Goal: Task Accomplishment & Management: Manage account settings

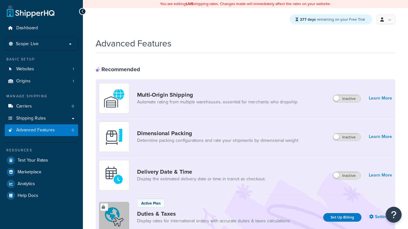
scroll to position [284, 0]
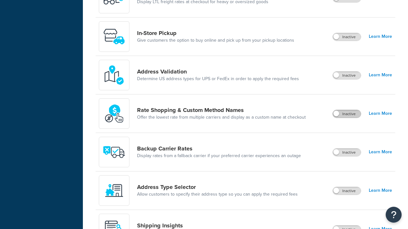
click at [347, 115] on label "Inactive" at bounding box center [346, 114] width 28 height 8
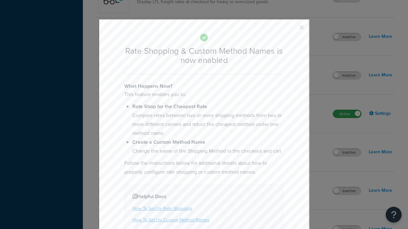
scroll to position [0, 0]
click at [292, 30] on button "button" at bounding box center [292, 30] width 2 height 2
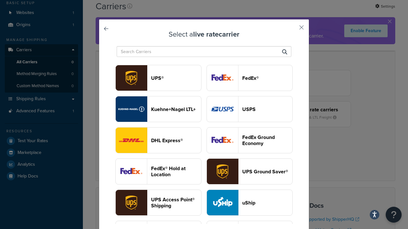
click at [249, 106] on header "USPS" at bounding box center [267, 109] width 50 height 6
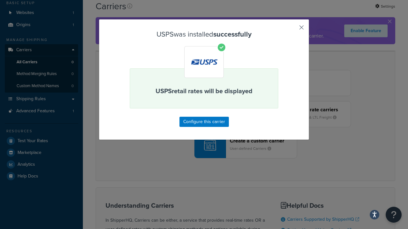
click at [292, 30] on button "button" at bounding box center [292, 30] width 2 height 2
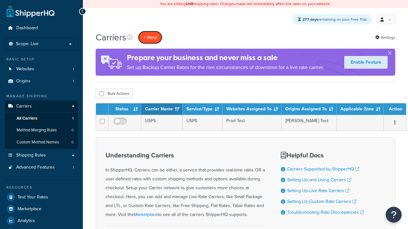
click at [150, 38] on button "+ New" at bounding box center [150, 37] width 24 height 13
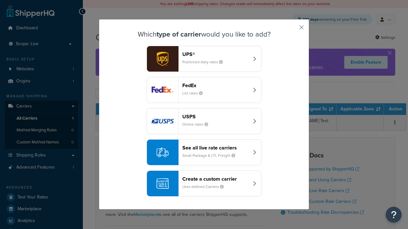
click at [204, 153] on div "See all live rate carriers Small Package & LTL Freight" at bounding box center [215, 152] width 67 height 15
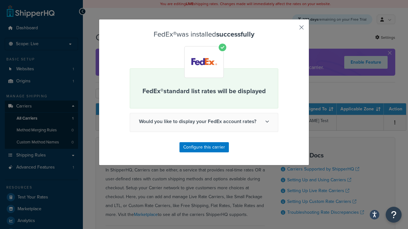
click at [292, 30] on button "button" at bounding box center [292, 30] width 2 height 2
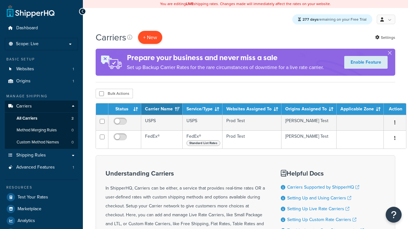
click at [150, 38] on button "+ New" at bounding box center [150, 37] width 24 height 13
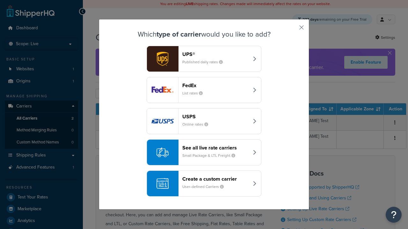
click at [204, 153] on div "See all live rate carriers Small Package & LTL Freight" at bounding box center [215, 152] width 67 height 15
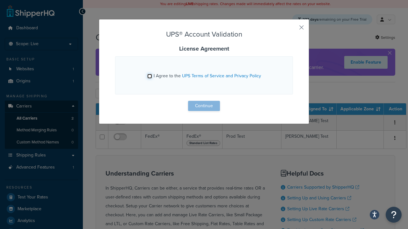
click at [150, 76] on input "I Agree to the UPS Terms of Service and Privacy Policy" at bounding box center [149, 76] width 5 height 5
checkbox input "true"
click at [204, 106] on button "Continue" at bounding box center [204, 106] width 32 height 10
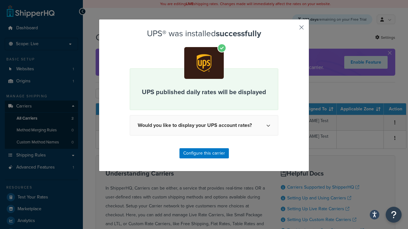
click at [292, 30] on button "button" at bounding box center [292, 30] width 2 height 2
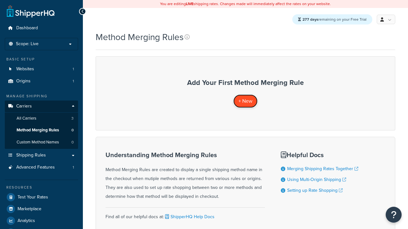
click at [245, 101] on span "+ New" at bounding box center [245, 100] width 14 height 7
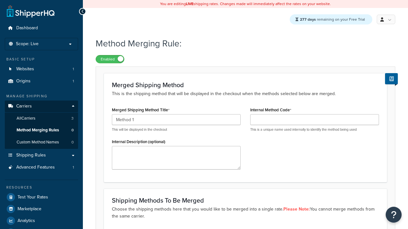
type input "Method 1"
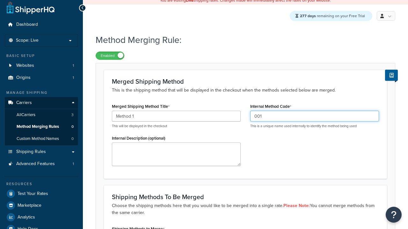
type input "001"
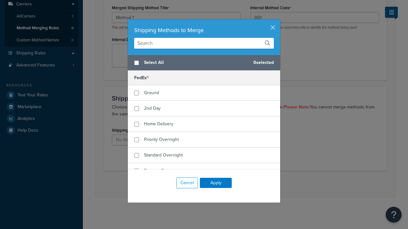
scroll to position [0, 0]
click at [151, 93] on span "Ground" at bounding box center [151, 92] width 15 height 7
checkbox input "true"
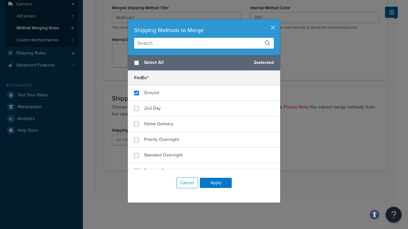
click at [216, 183] on button "Apply" at bounding box center [216, 183] width 32 height 10
click at [241, 184] on button "Save" at bounding box center [241, 184] width 17 height 10
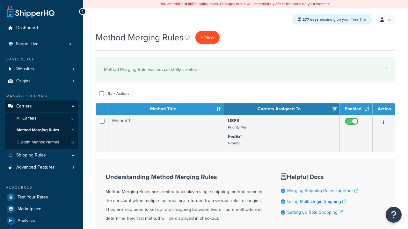
click at [208, 38] on span "+ New" at bounding box center [207, 37] width 14 height 7
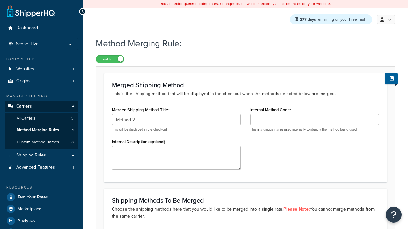
type input "Method 2"
type input "002"
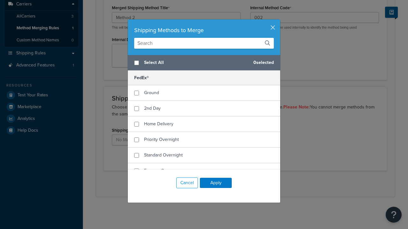
checkbox input "true"
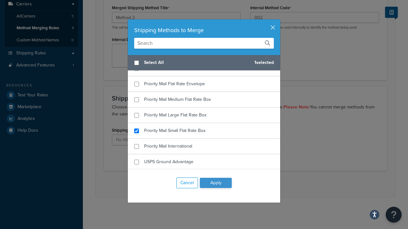
click at [216, 183] on button "Apply" at bounding box center [216, 183] width 32 height 10
click at [241, 184] on button "Save" at bounding box center [241, 184] width 17 height 10
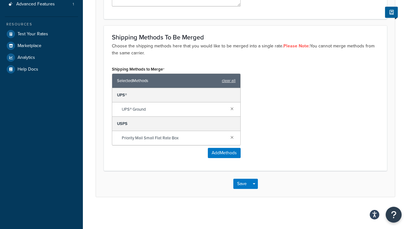
scroll to position [0, 0]
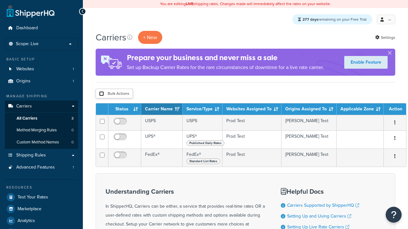
click at [101, 94] on input "checkbox" at bounding box center [101, 93] width 5 height 5
checkbox input "true"
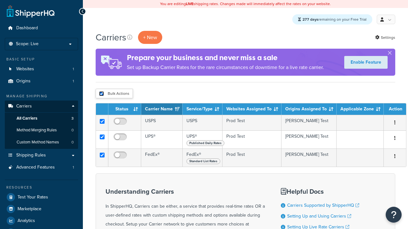
click at [0, 0] on button "Delete" at bounding box center [0, 0] width 0 height 0
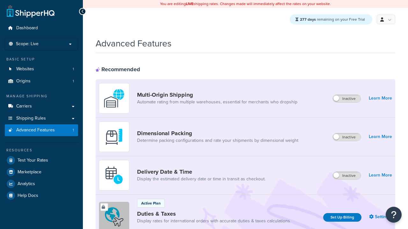
scroll to position [284, 0]
